Goal: Communication & Community: Connect with others

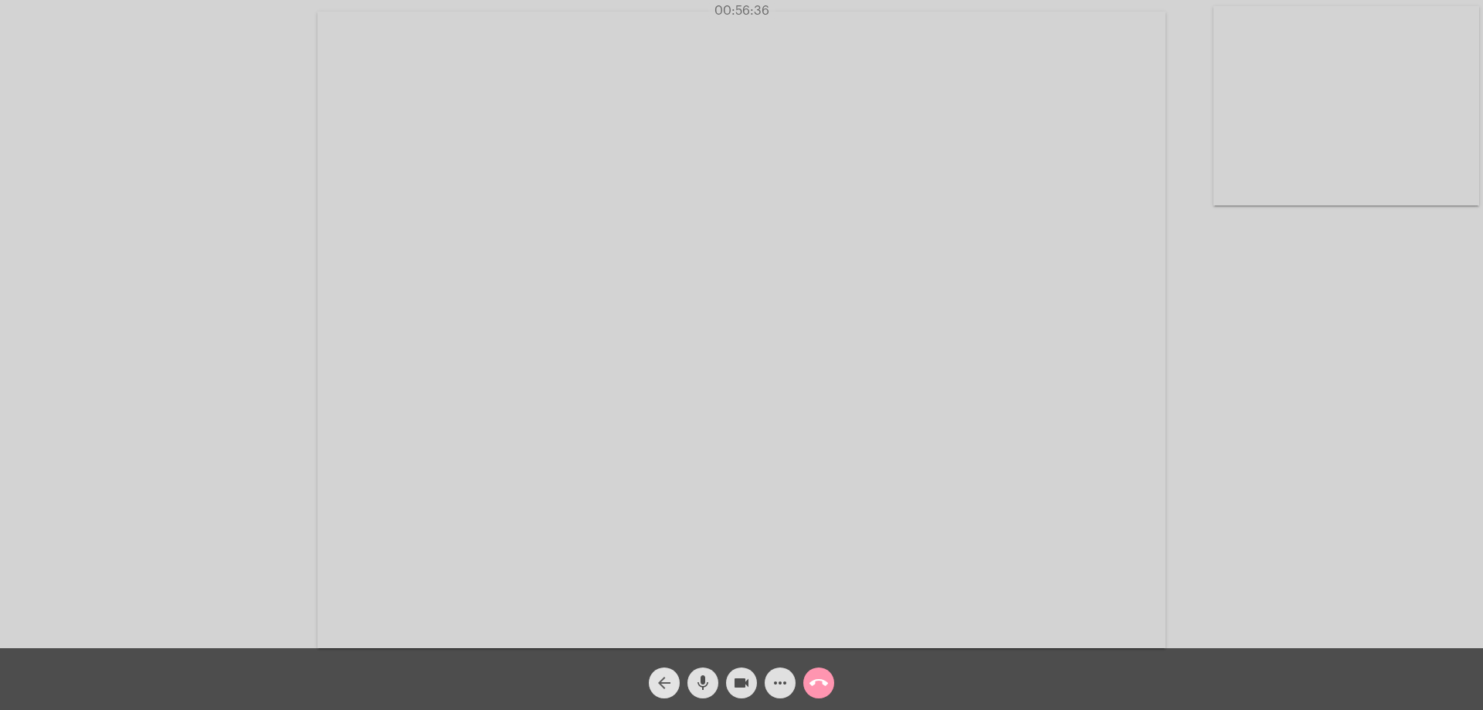
click at [657, 683] on mat-icon "arrow_back" at bounding box center [664, 683] width 19 height 19
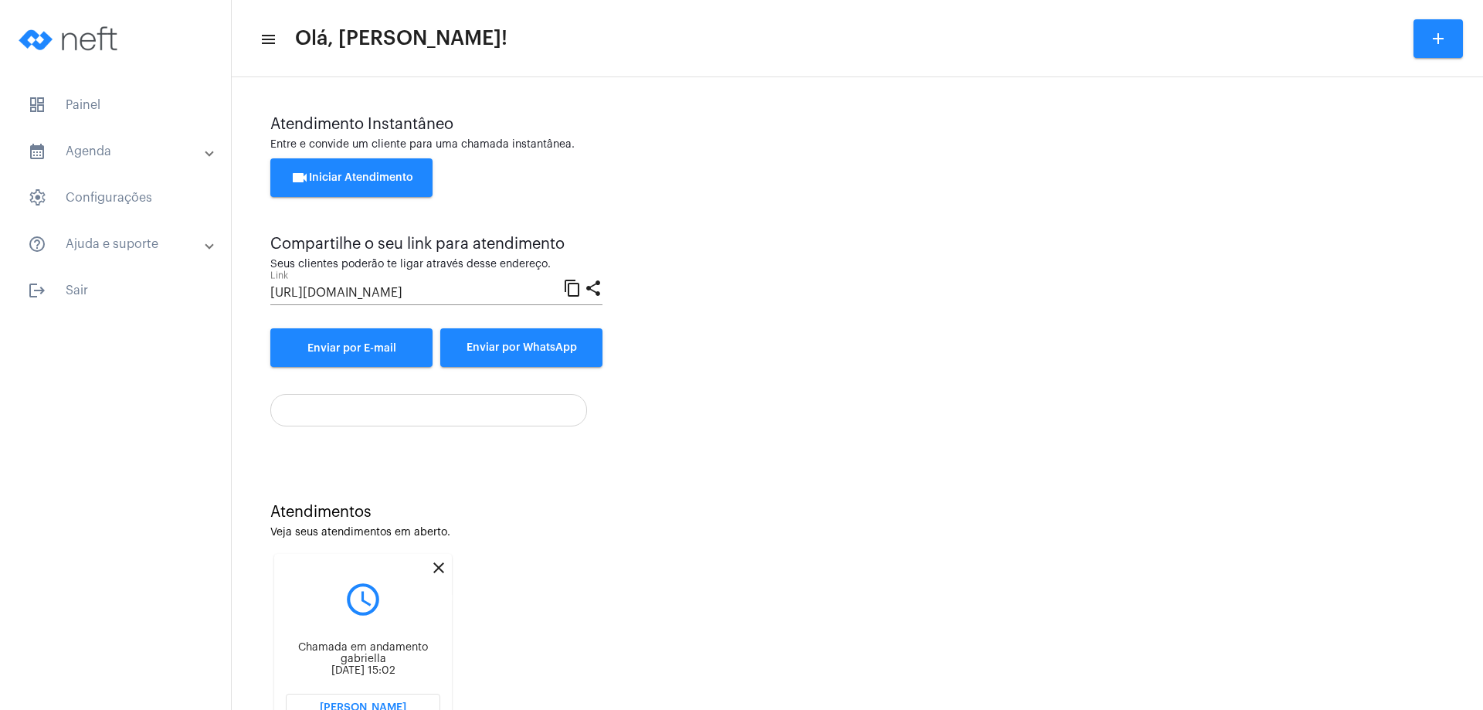
click at [437, 567] on mat-icon "close" at bounding box center [439, 568] width 19 height 19
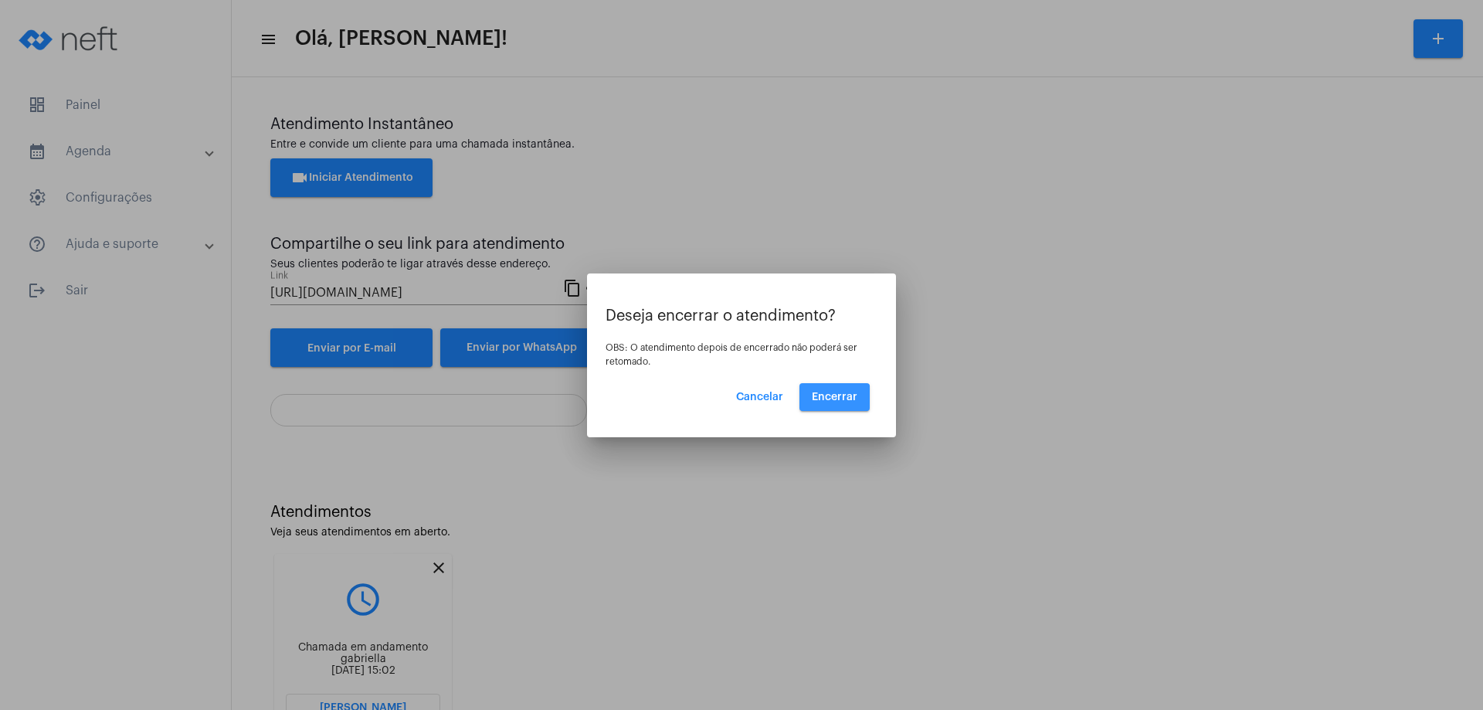
click at [830, 401] on span "Encerrar" at bounding box center [835, 397] width 46 height 11
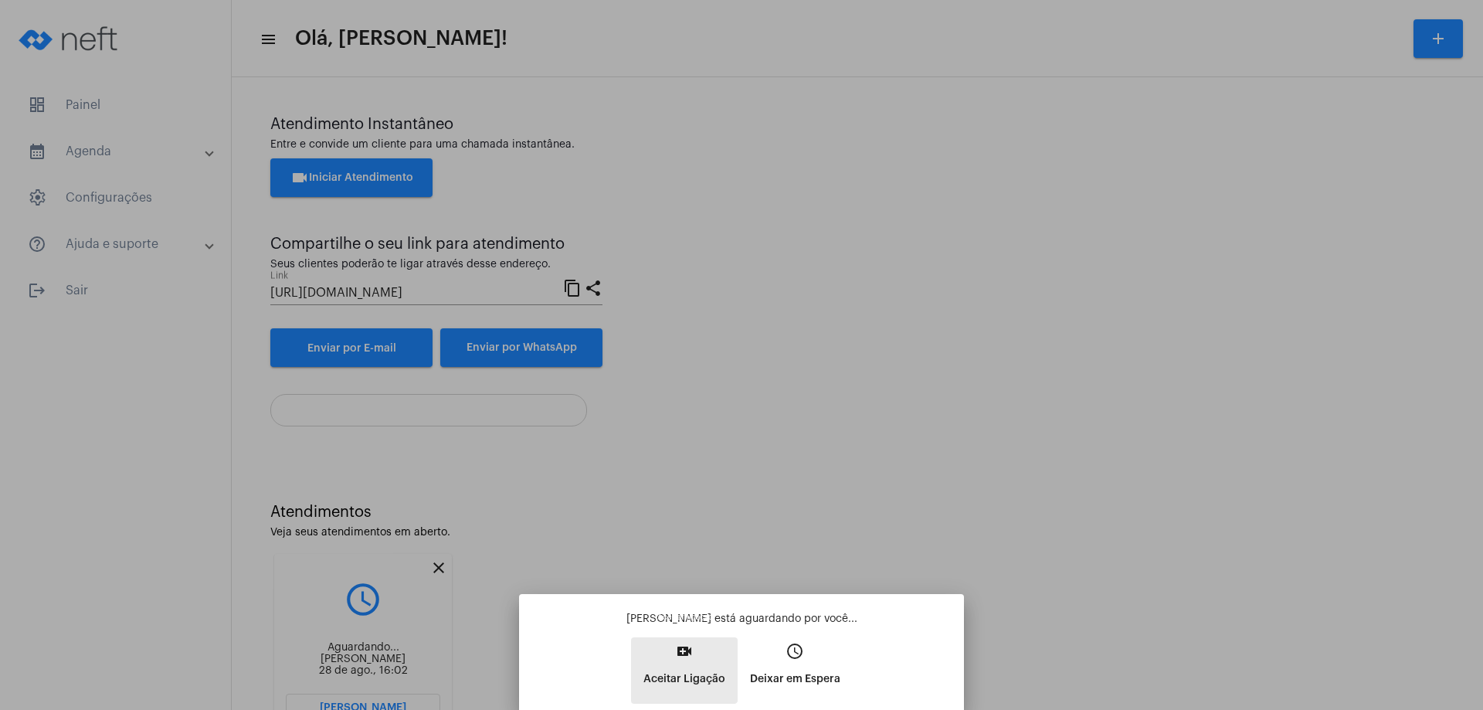
click at [683, 647] on mat-icon "video_call" at bounding box center [684, 651] width 19 height 19
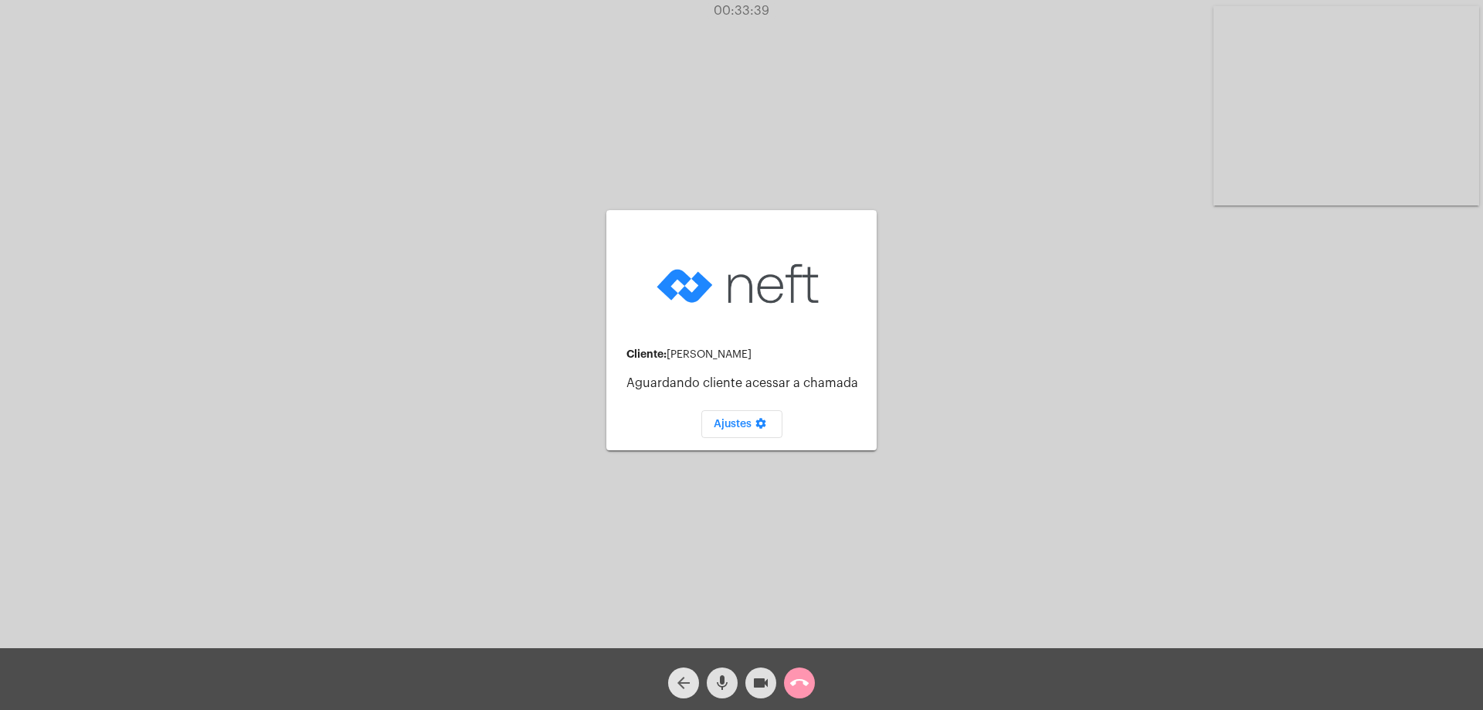
click at [684, 674] on mat-icon "arrow_back" at bounding box center [683, 683] width 19 height 19
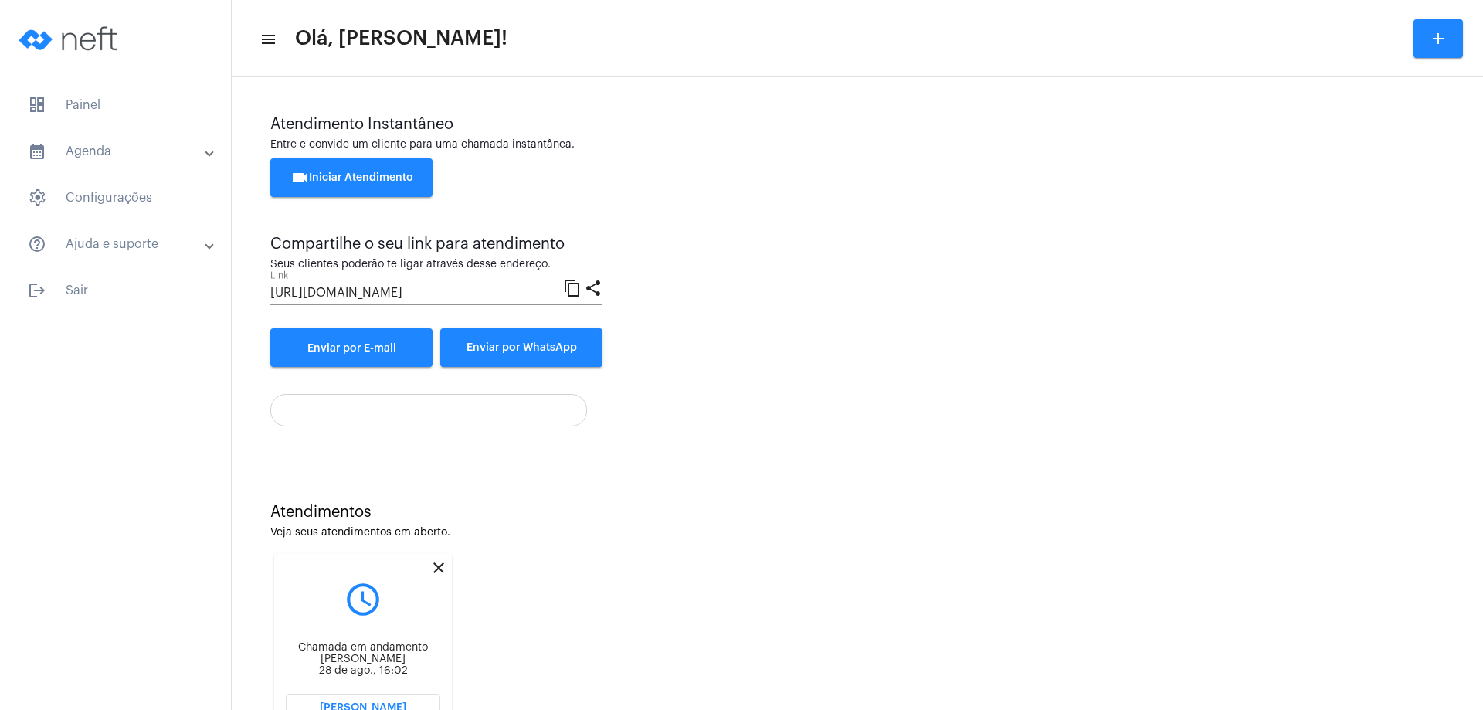
scroll to position [66, 0]
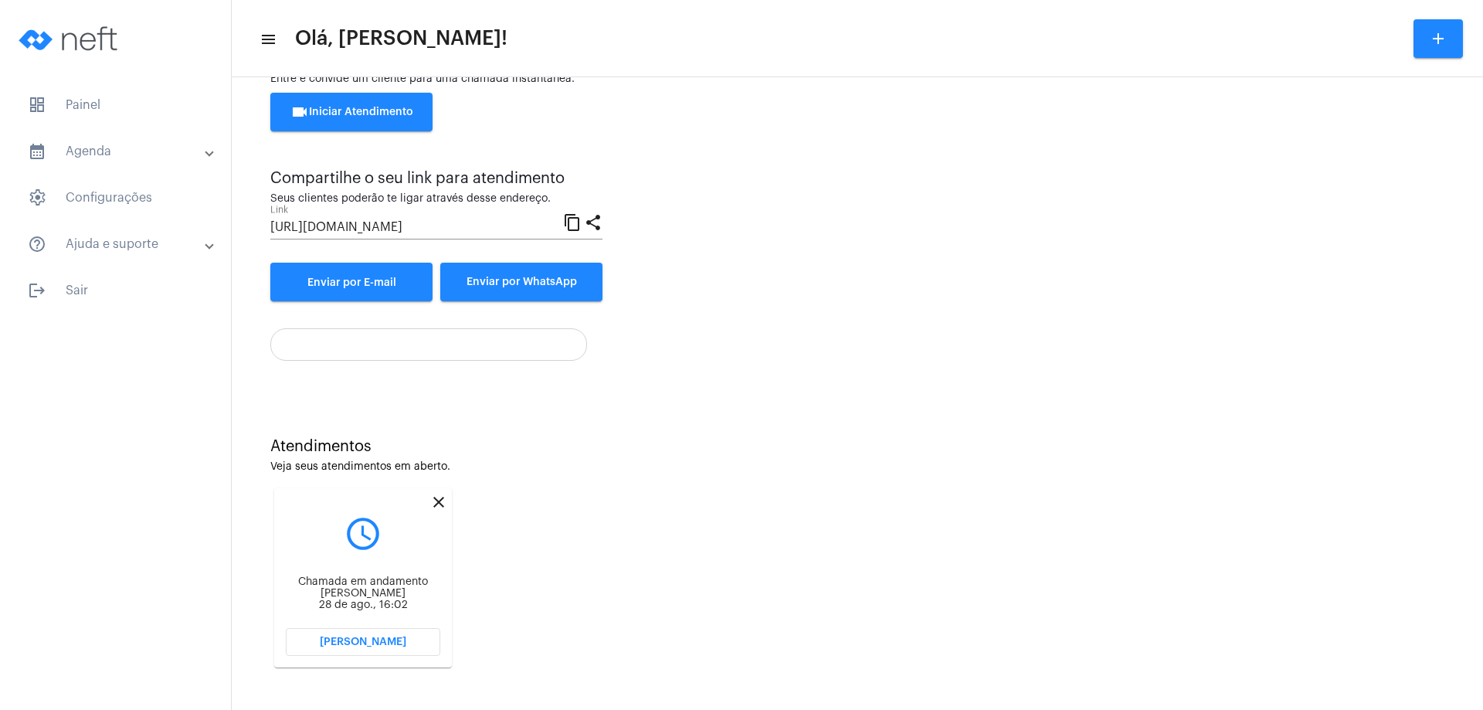
click at [370, 630] on button "[PERSON_NAME]" at bounding box center [363, 642] width 155 height 28
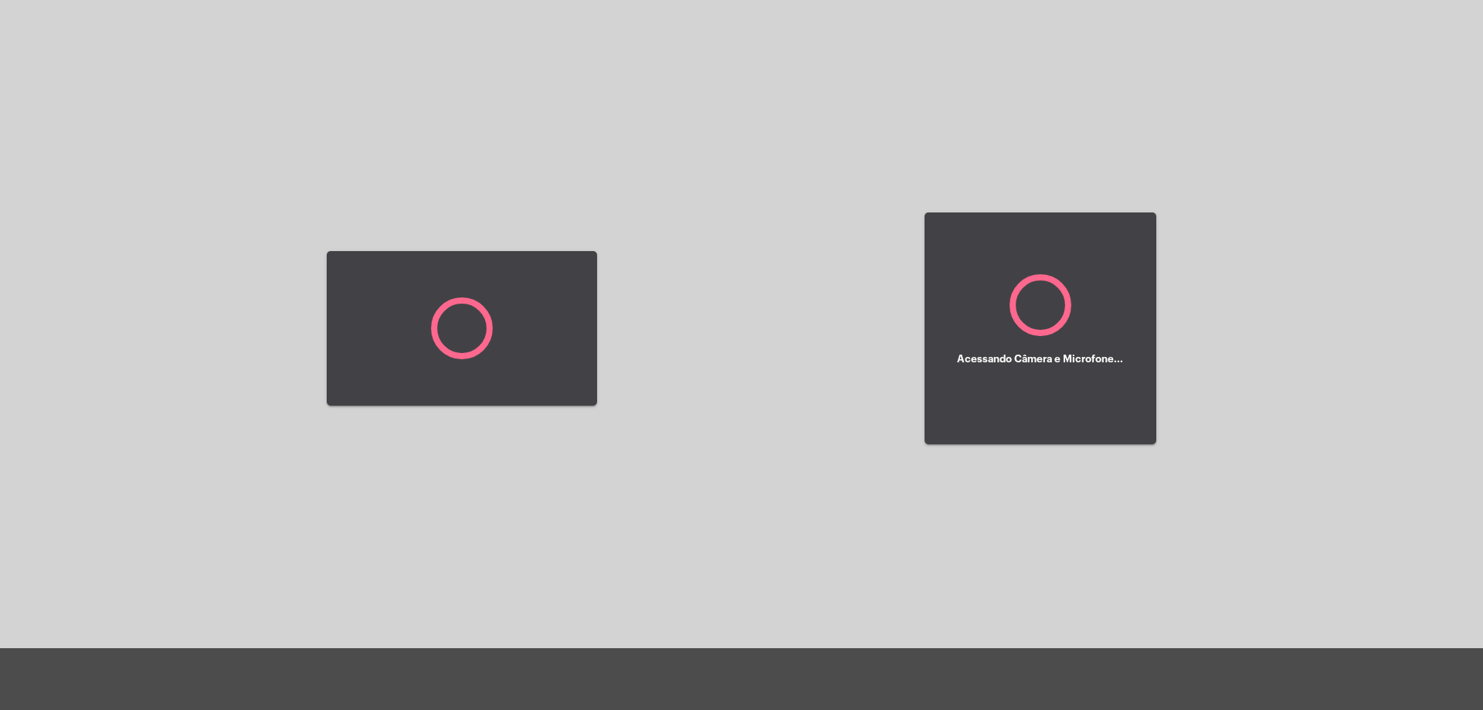
click at [369, 638] on div at bounding box center [462, 328] width 270 height 644
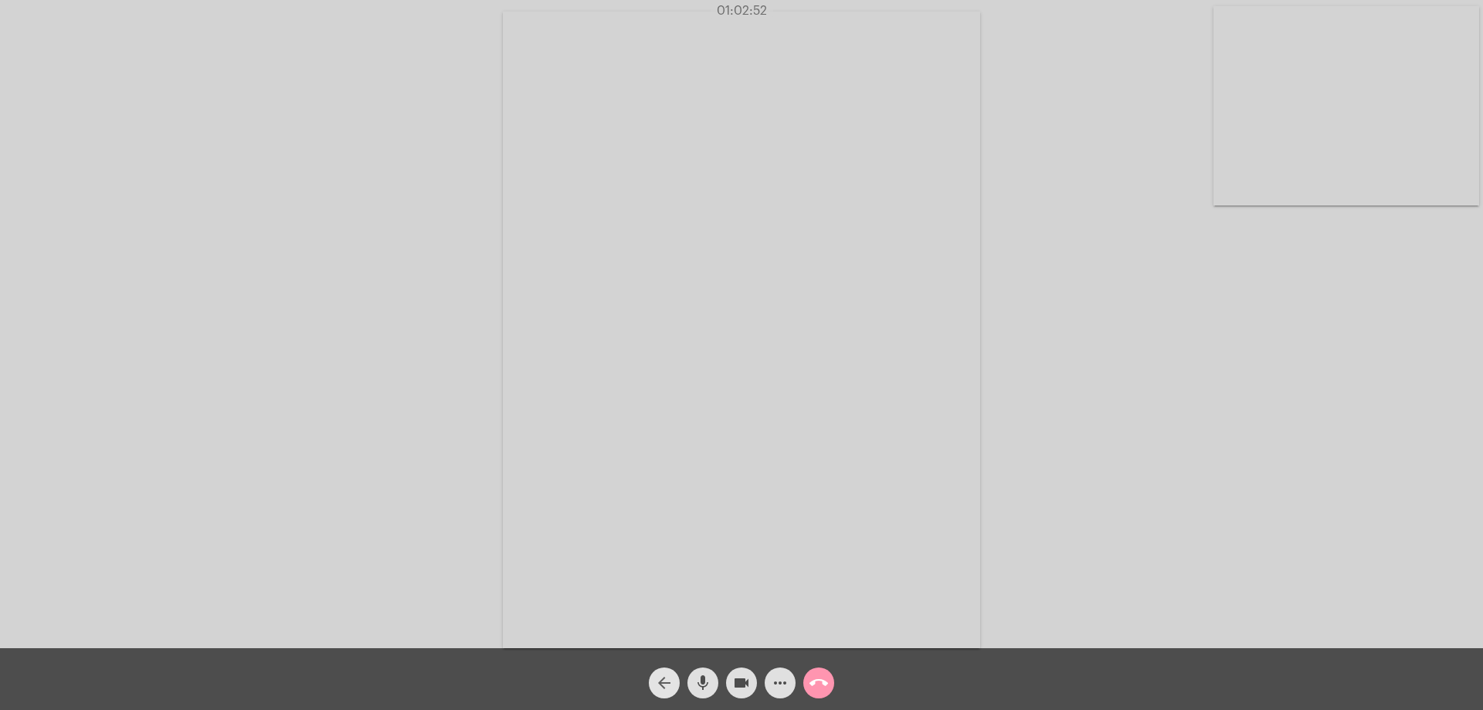
click at [656, 674] on mat-icon "arrow_back" at bounding box center [664, 683] width 19 height 19
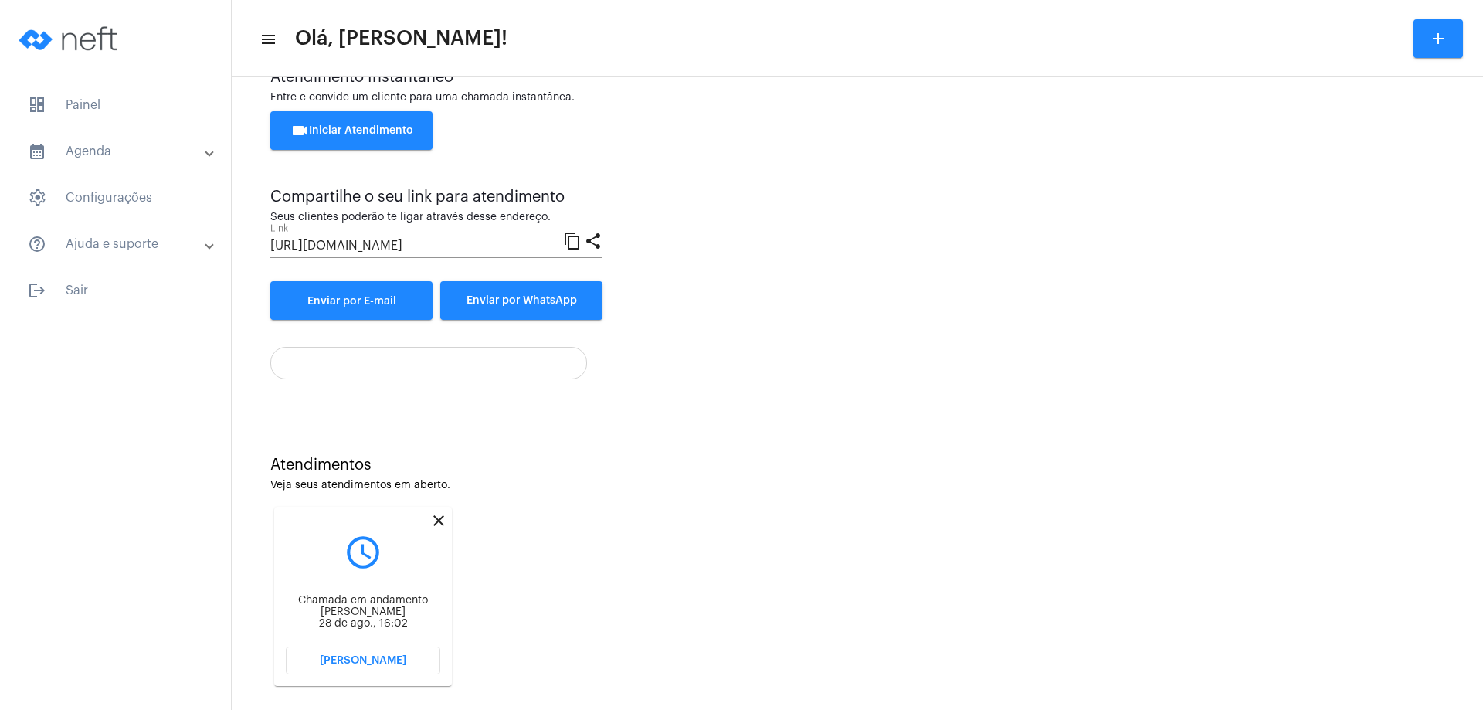
scroll to position [66, 0]
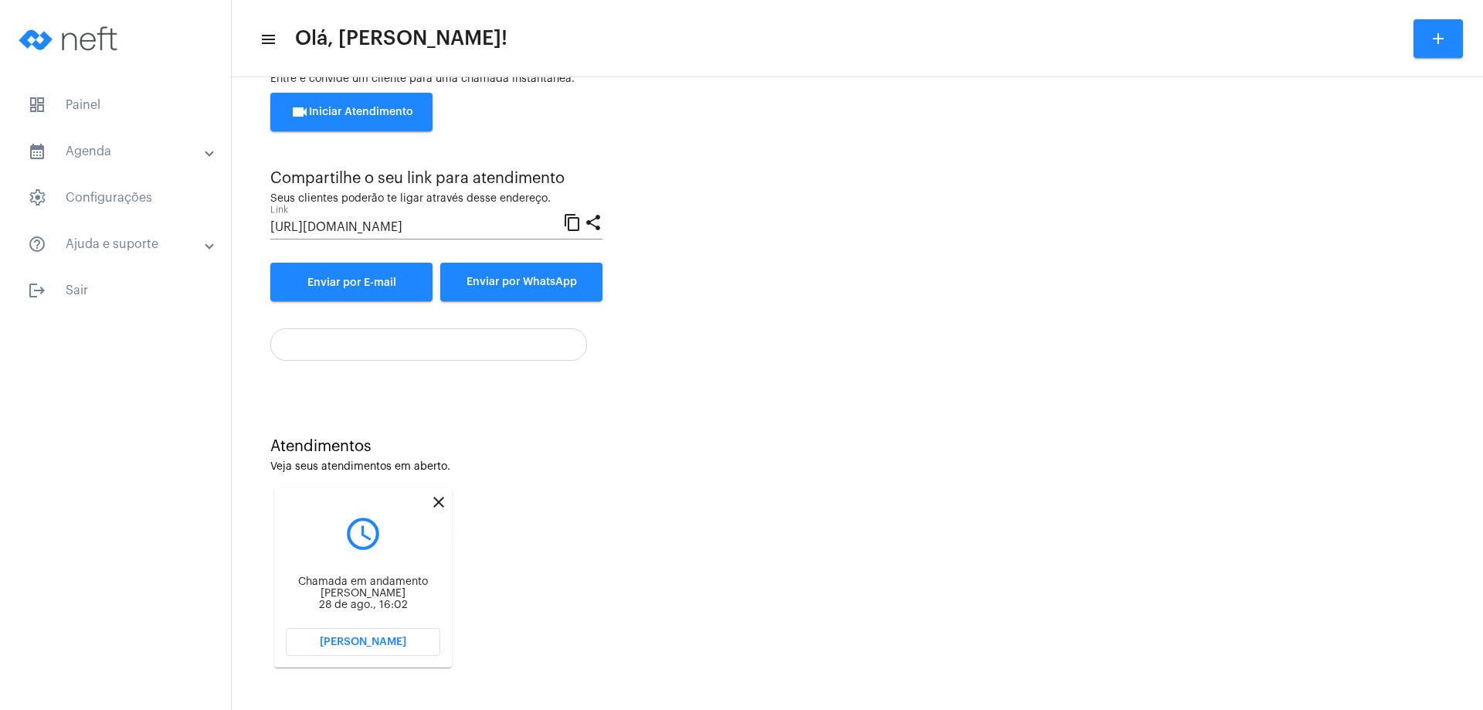
click at [439, 498] on mat-icon "close" at bounding box center [439, 502] width 19 height 19
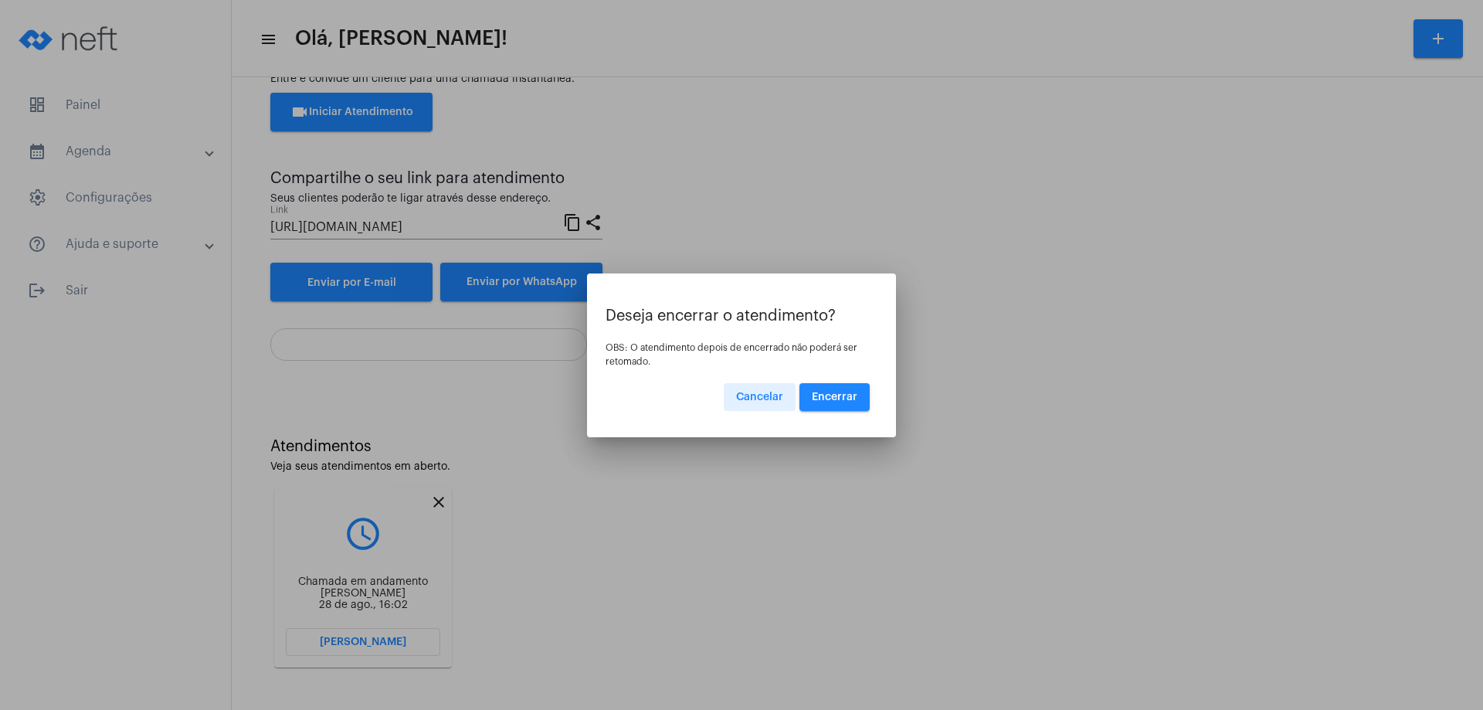
click at [851, 389] on button "Encerrar" at bounding box center [835, 397] width 70 height 28
click at [855, 389] on button "Encerrar" at bounding box center [835, 397] width 70 height 28
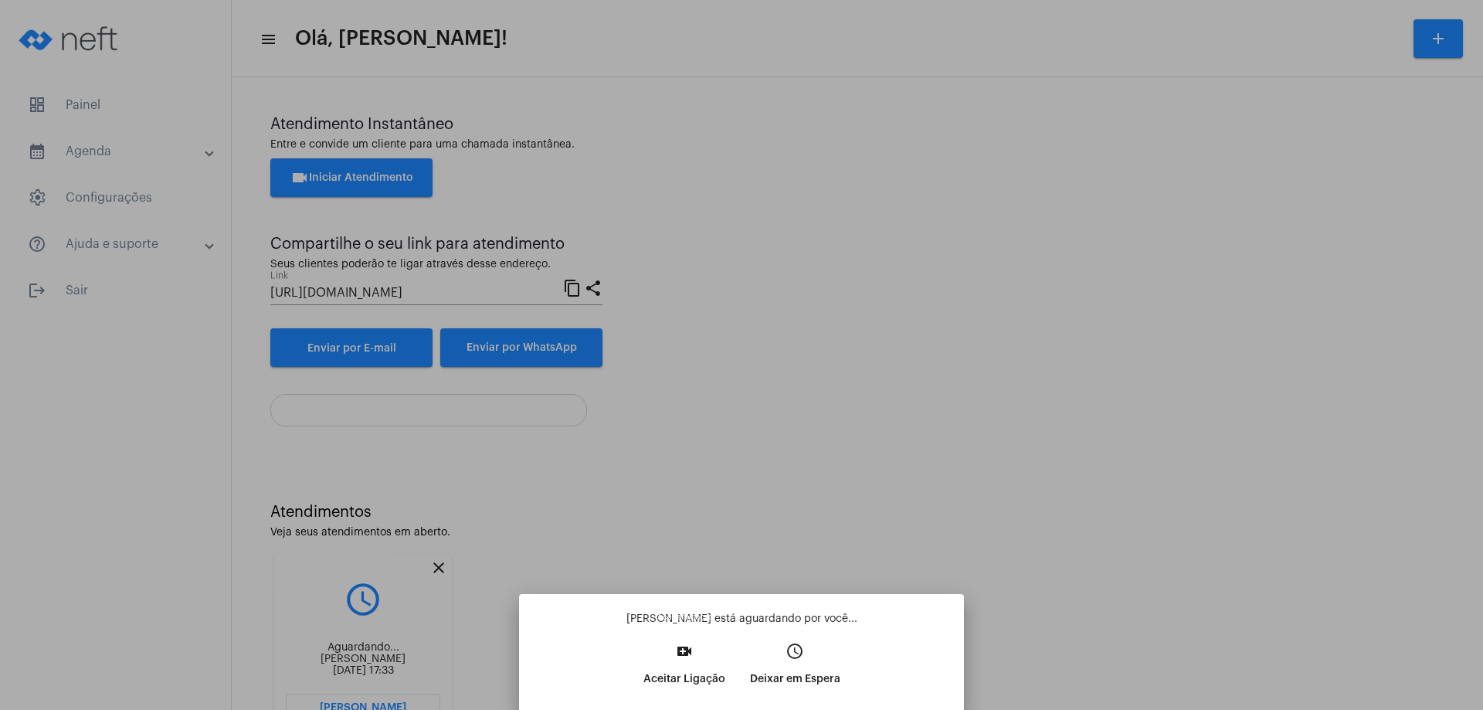
click at [677, 646] on mat-icon "video_call" at bounding box center [684, 651] width 19 height 19
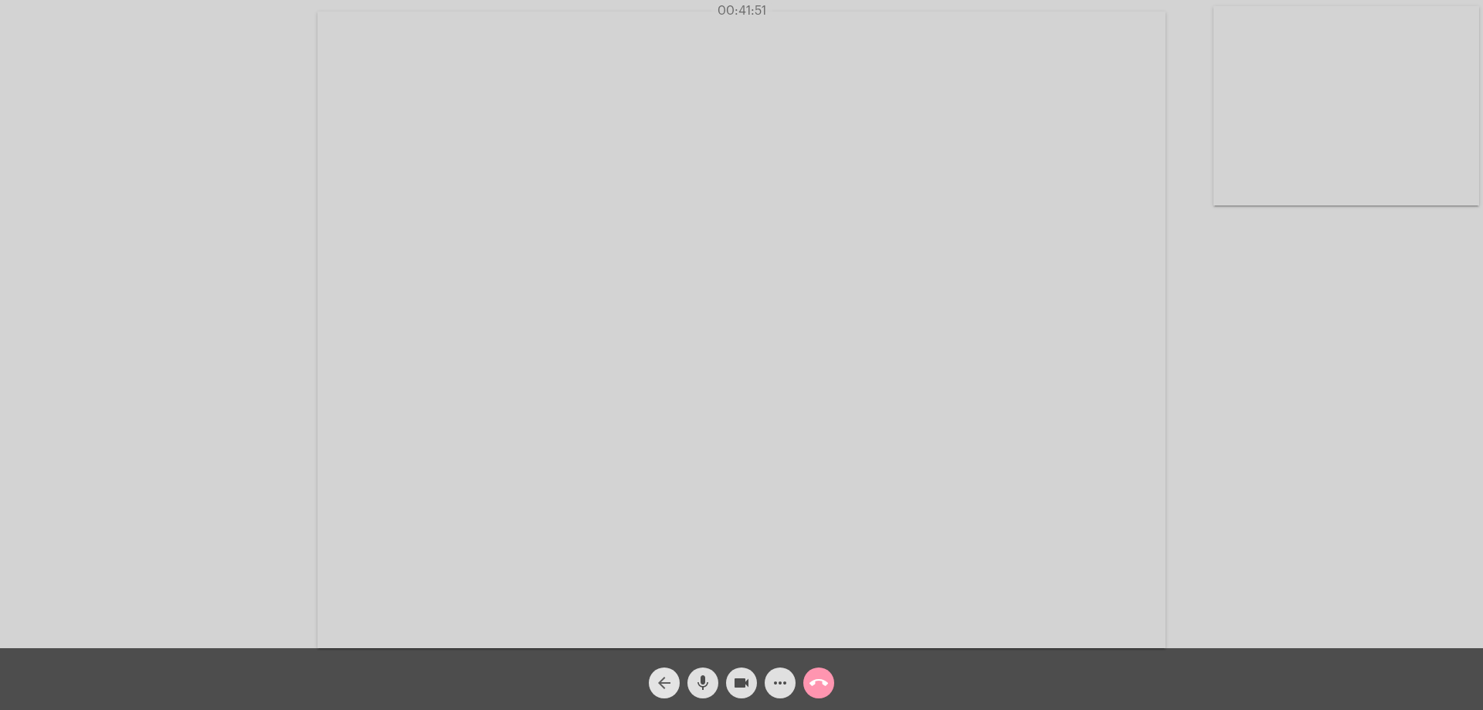
click at [666, 679] on mat-icon "arrow_back" at bounding box center [664, 683] width 19 height 19
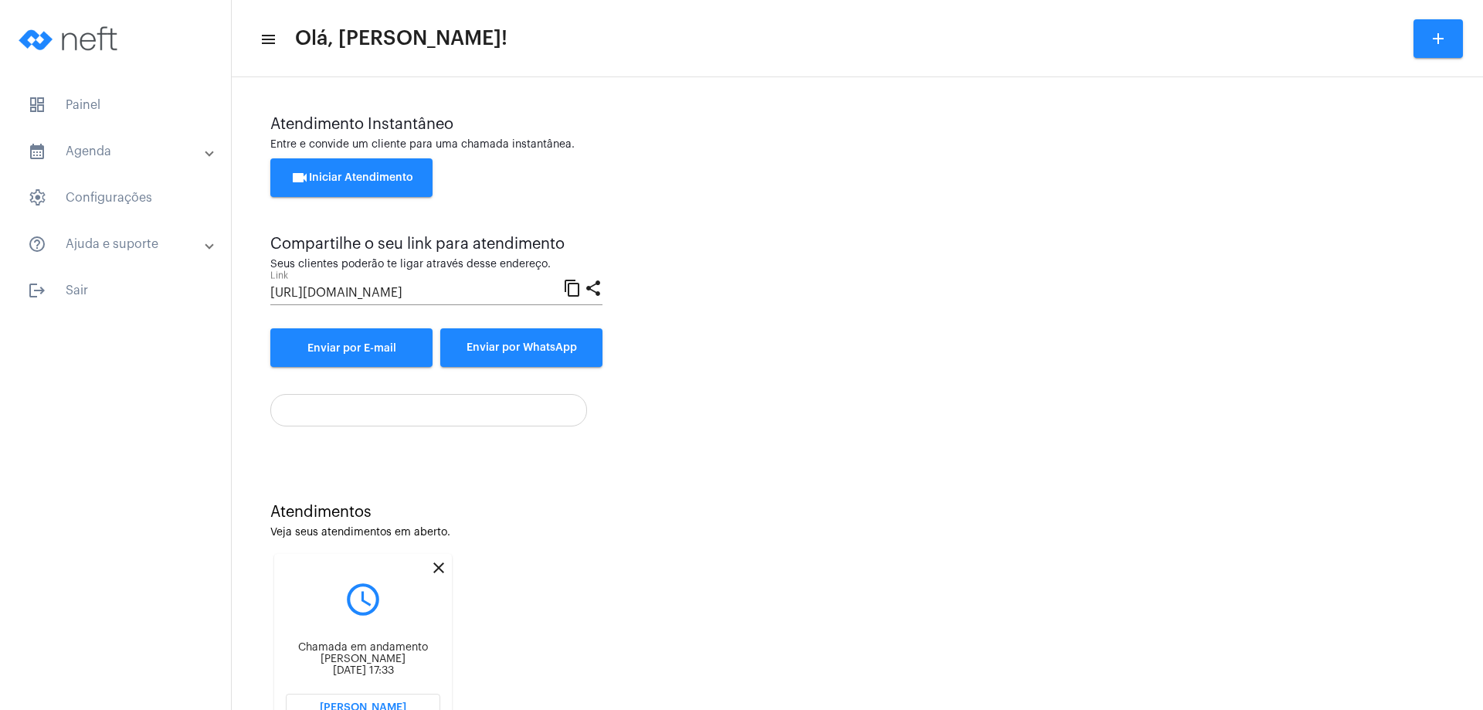
click at [443, 564] on mat-icon "close" at bounding box center [439, 568] width 19 height 19
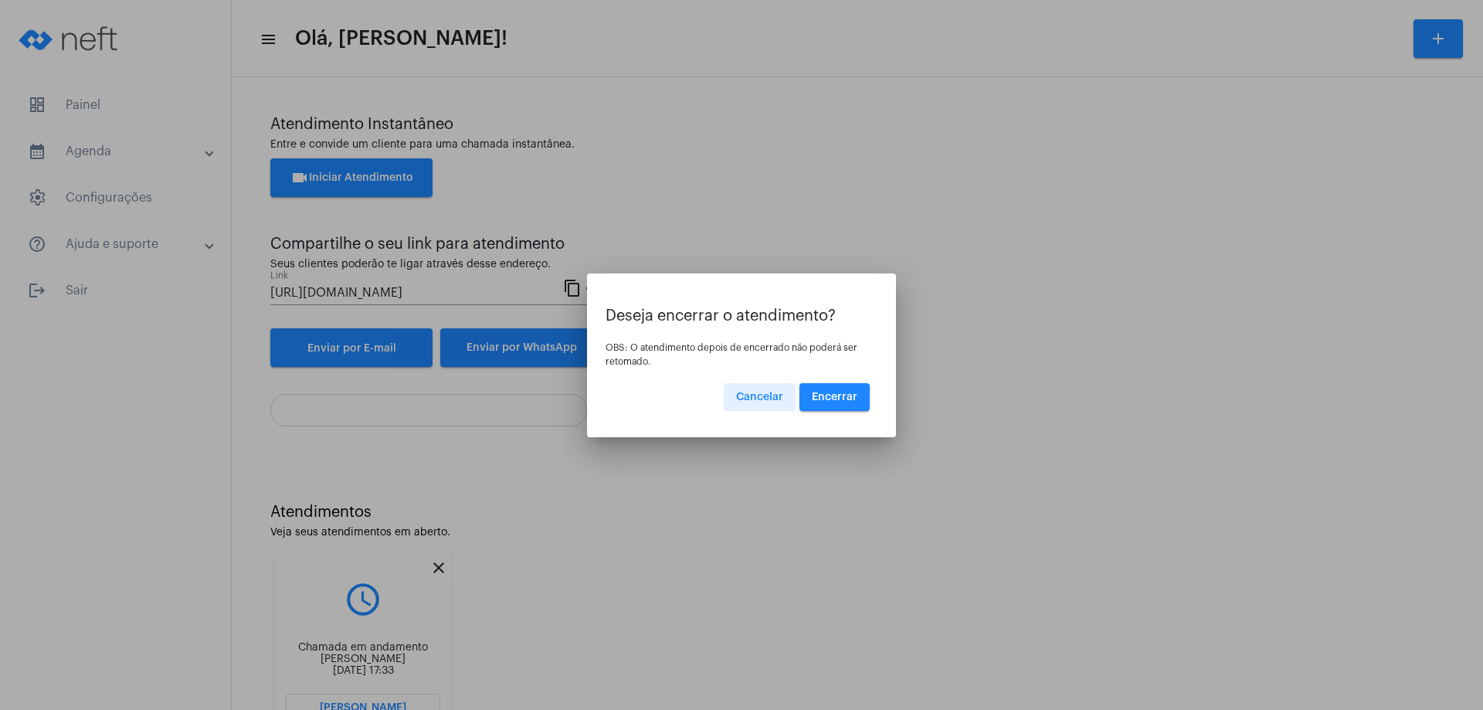
click at [840, 393] on span "Encerrar" at bounding box center [835, 397] width 46 height 11
